Goal: Use online tool/utility: Utilize a website feature to perform a specific function

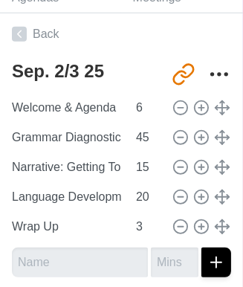
scroll to position [335, 0]
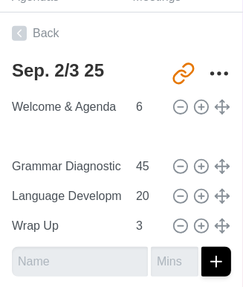
type input "Narrative: Getting To Know Your Protagonist"
type input "15"
type input "Grammar Diagnostic: [DOMAIN_NAME]"
type input "45"
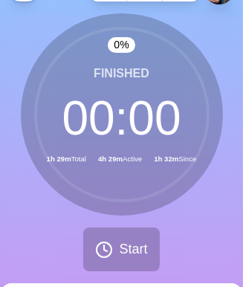
scroll to position [0, 0]
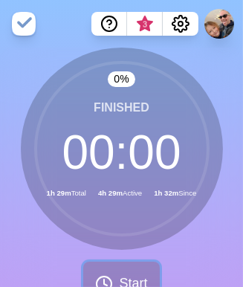
click at [123, 281] on span "Start" at bounding box center [133, 284] width 28 height 20
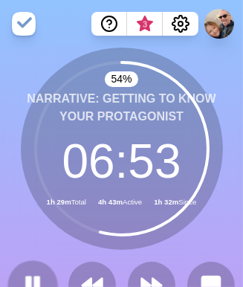
click at [29, 272] on button at bounding box center [32, 285] width 50 height 50
click at [92, 274] on icon at bounding box center [92, 285] width 25 height 25
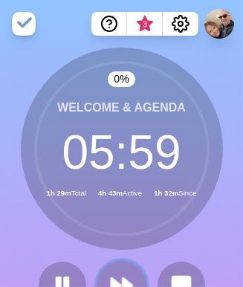
click at [115, 269] on button at bounding box center [122, 285] width 50 height 50
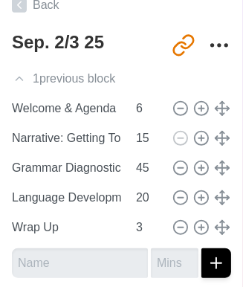
scroll to position [367, 0]
click at [217, 198] on line at bounding box center [222, 198] width 13 height 0
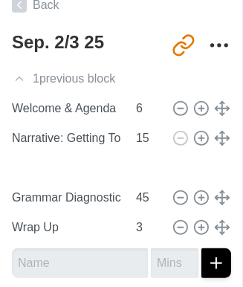
type input "Language Development: Vocab or Grammar"
type input "20"
type input "Grammar Diagnostic: [DOMAIN_NAME]"
type input "45"
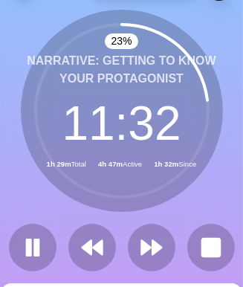
scroll to position [0, 0]
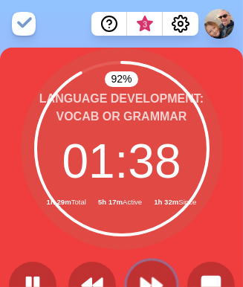
click at [145, 281] on polygon at bounding box center [146, 285] width 10 height 15
